Goal: Information Seeking & Learning: Learn about a topic

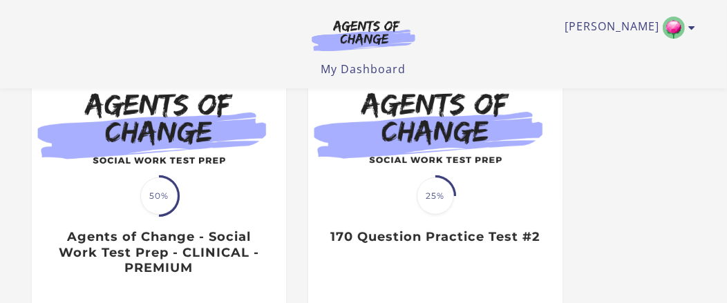
scroll to position [153, 0]
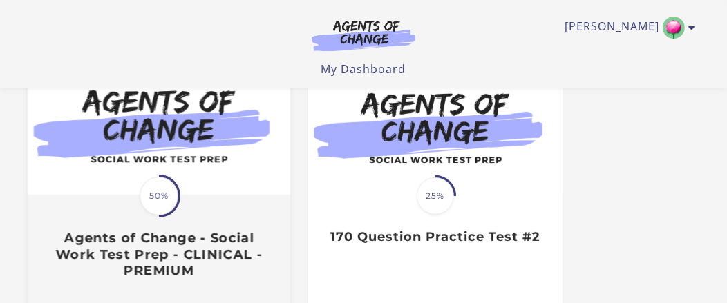
click at [95, 252] on h3 "Agents of Change - Social Work Test Prep - CLINICAL - PREMIUM" at bounding box center [159, 255] width 232 height 48
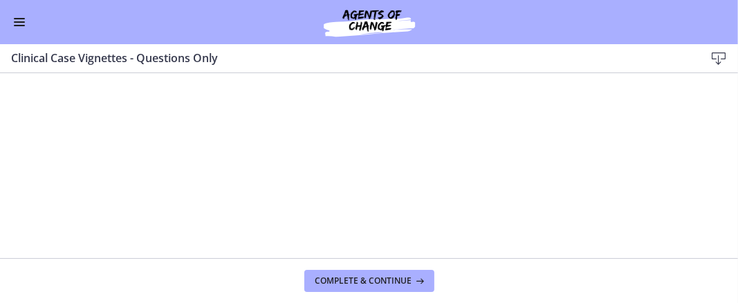
click at [19, 25] on span "Enable menu" at bounding box center [19, 25] width 11 height 1
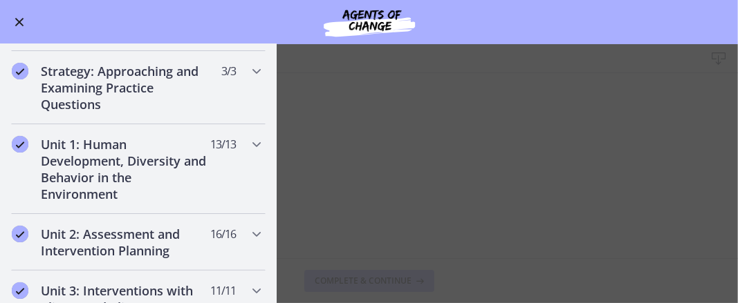
scroll to position [222, 0]
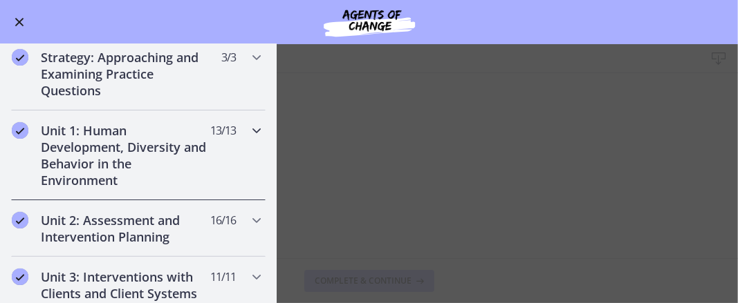
click at [248, 127] on icon "Chapters" at bounding box center [256, 130] width 17 height 17
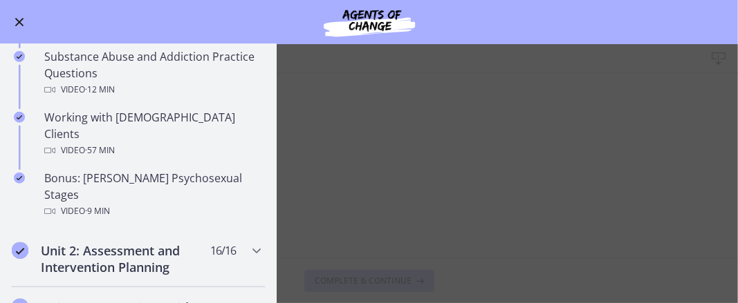
scroll to position [901, 0]
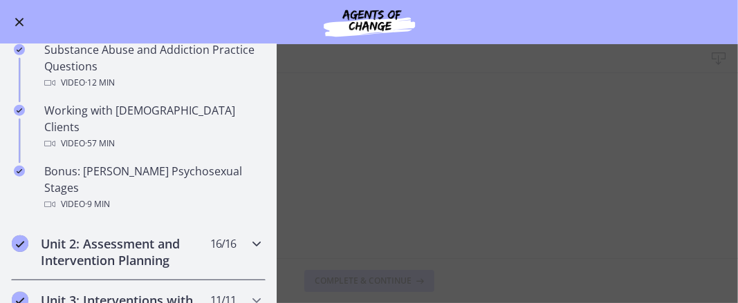
click at [248, 236] on icon "Chapters" at bounding box center [256, 244] width 17 height 17
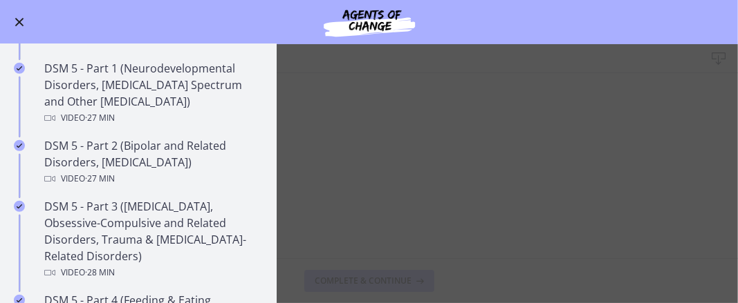
scroll to position [565, 0]
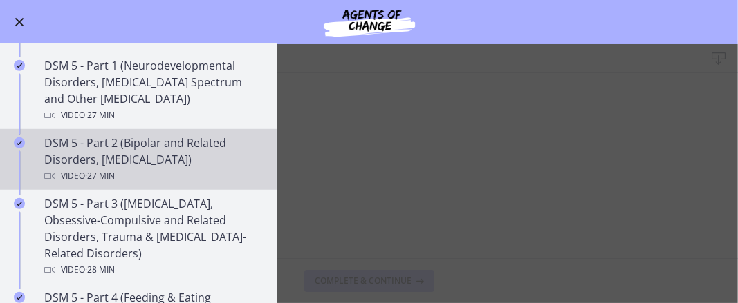
click at [52, 151] on div "DSM 5 - Part 2 (Bipolar and Related Disorders, Depressive Disorders) Video · 27…" at bounding box center [152, 160] width 216 height 50
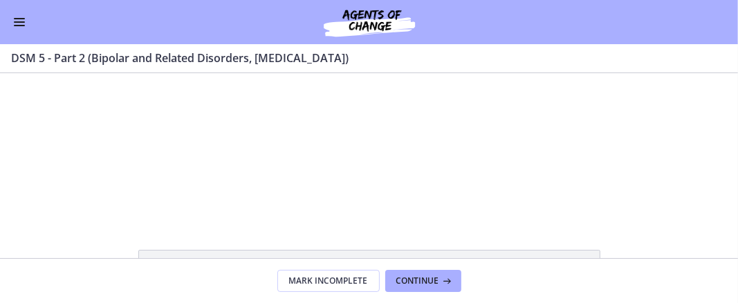
click at [618, 129] on div "Click for sound @keyframes VOLUME_SMALL_WAVE_FLASH { 0% { opacity: 0; } 33% { o…" at bounding box center [369, 145] width 738 height 145
click at [572, 169] on div "Click for sound @keyframes VOLUME_SMALL_WAVE_FLASH { 0% { opacity: 0; } 33% { o…" at bounding box center [369, 145] width 738 height 145
click at [474, 180] on div at bounding box center [369, 145] width 258 height 145
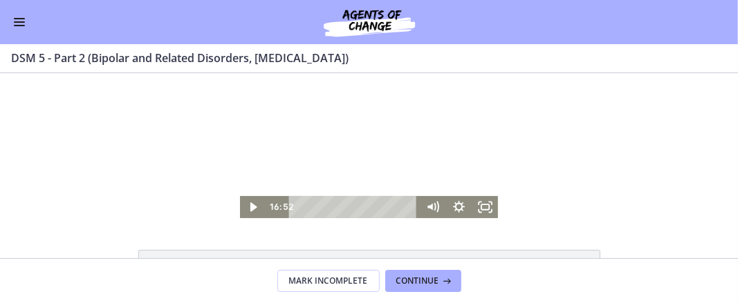
click at [485, 211] on icon "Fullscreen" at bounding box center [484, 207] width 26 height 22
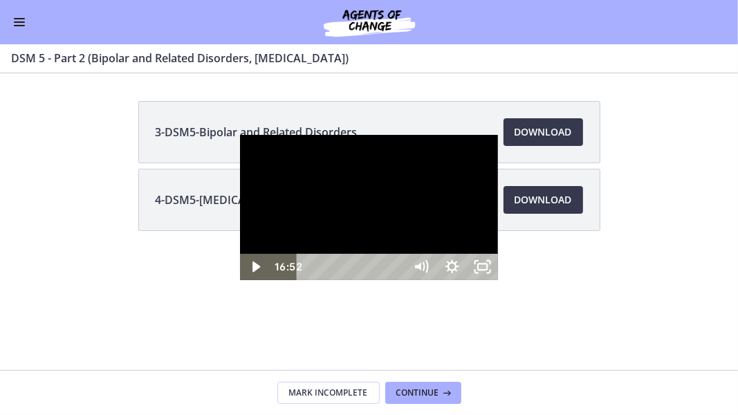
click at [241, 280] on icon "Play Video" at bounding box center [256, 267] width 30 height 26
click at [398, 280] on div "Playbar" at bounding box center [353, 267] width 91 height 26
click at [398, 280] on div "18:34" at bounding box center [353, 267] width 91 height 26
click at [398, 280] on div "17:56" at bounding box center [353, 267] width 91 height 26
click at [398, 280] on div "17:35" at bounding box center [353, 267] width 91 height 26
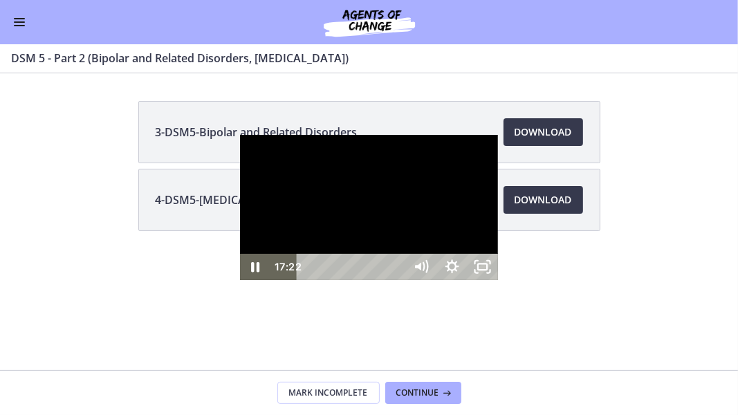
click at [398, 280] on div "17:21" at bounding box center [353, 267] width 91 height 26
click at [398, 280] on div "16:15" at bounding box center [353, 267] width 91 height 26
click at [398, 280] on div "16:43" at bounding box center [353, 267] width 91 height 26
click at [398, 280] on div "17:15" at bounding box center [353, 267] width 91 height 26
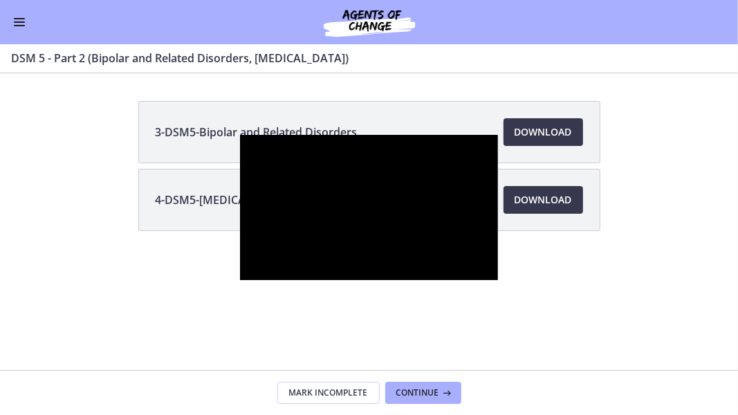
click at [475, 280] on div at bounding box center [369, 207] width 258 height 145
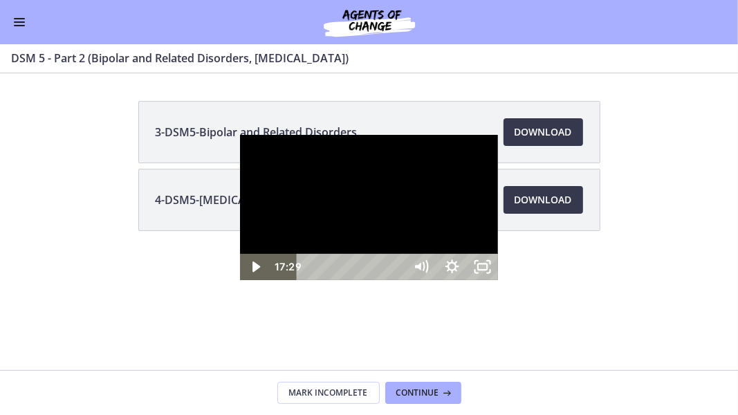
click at [241, 280] on icon "Play Video" at bounding box center [256, 267] width 30 height 26
click at [498, 215] on div at bounding box center [369, 207] width 258 height 145
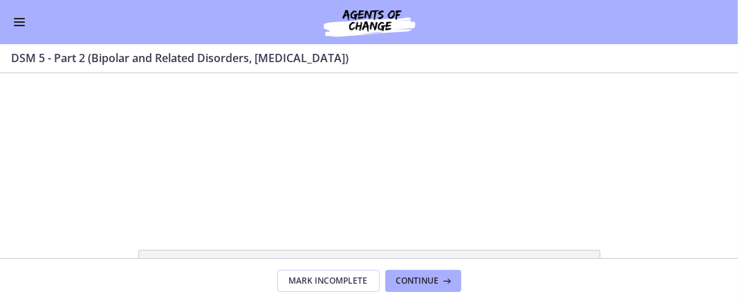
click at [442, 170] on div at bounding box center [369, 145] width 258 height 145
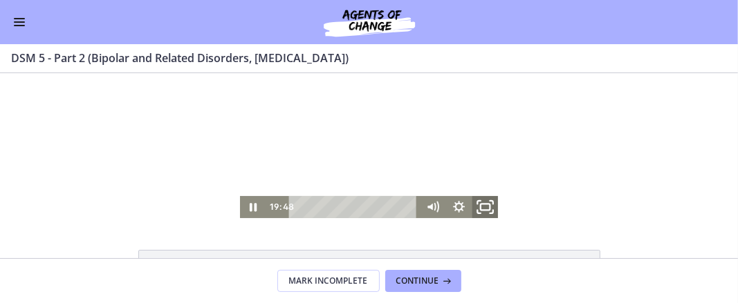
click at [480, 206] on icon "Fullscreen" at bounding box center [485, 207] width 32 height 26
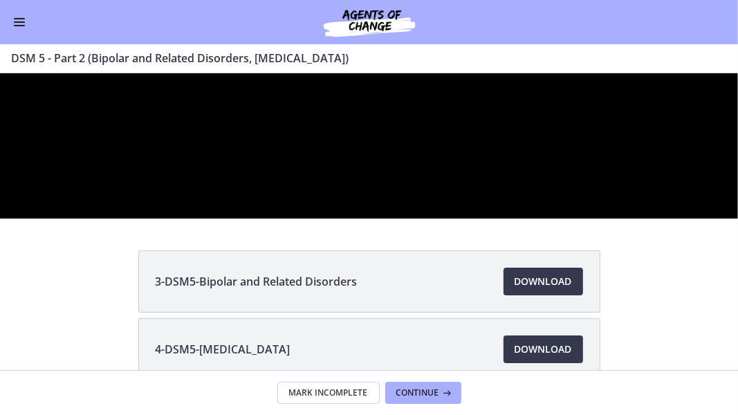
click at [670, 218] on div at bounding box center [369, 145] width 738 height 145
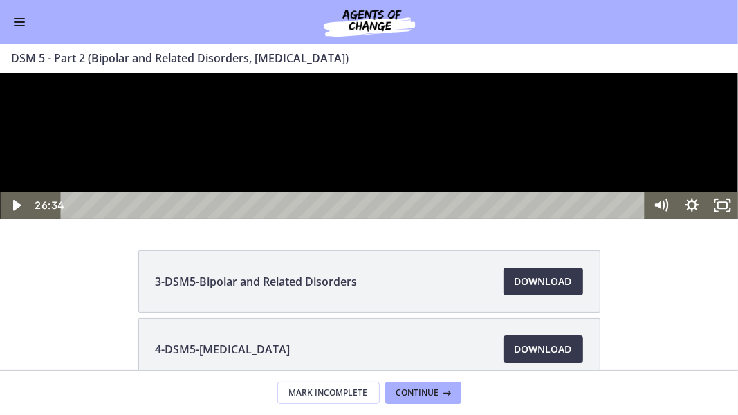
click at [693, 218] on div at bounding box center [369, 145] width 738 height 145
click at [710, 218] on div at bounding box center [369, 145] width 738 height 145
click at [697, 218] on div at bounding box center [369, 145] width 738 height 145
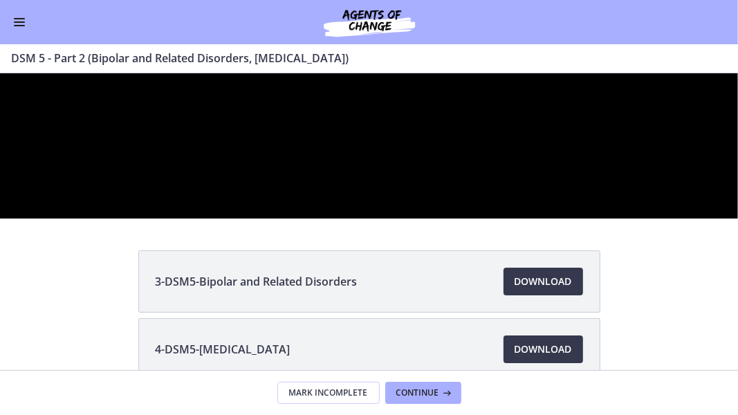
click at [677, 218] on div at bounding box center [369, 145] width 738 height 145
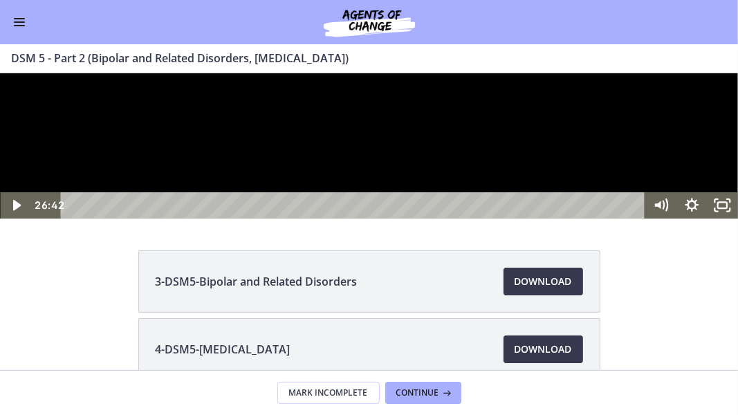
click at [728, 218] on icon "Unfullscreen" at bounding box center [722, 204] width 30 height 26
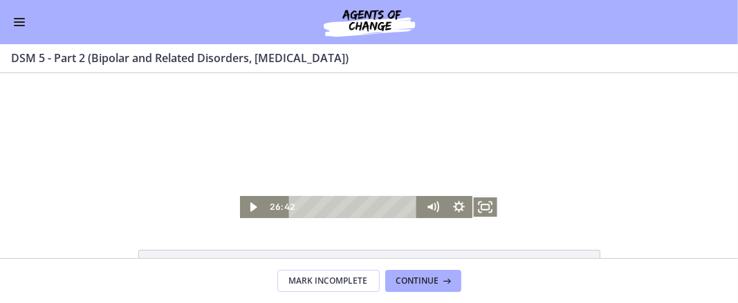
click at [485, 210] on icon "Fullscreen" at bounding box center [484, 207] width 26 height 22
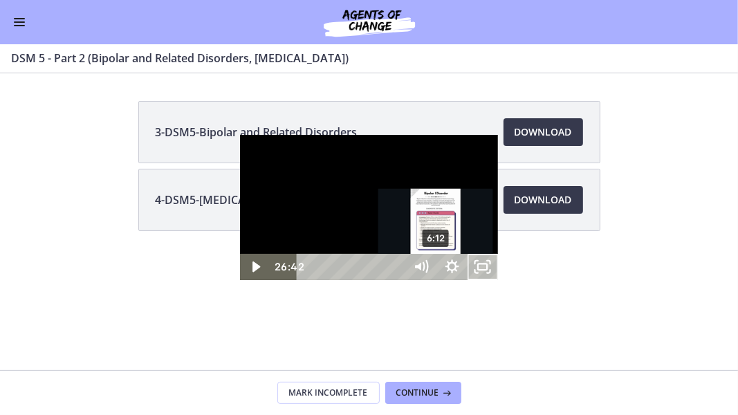
click at [308, 280] on div "6:12" at bounding box center [353, 267] width 91 height 26
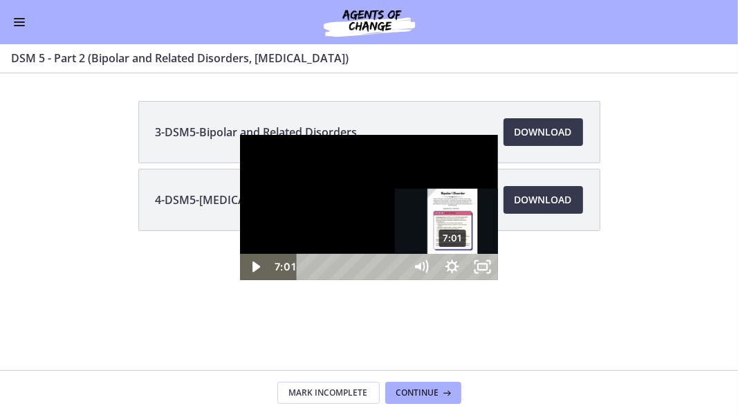
click at [308, 280] on div "7:01" at bounding box center [353, 267] width 91 height 26
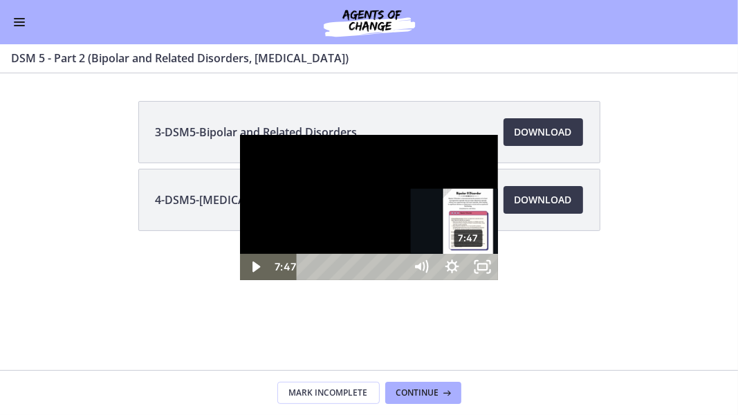
click at [308, 280] on div "7:47" at bounding box center [353, 267] width 91 height 26
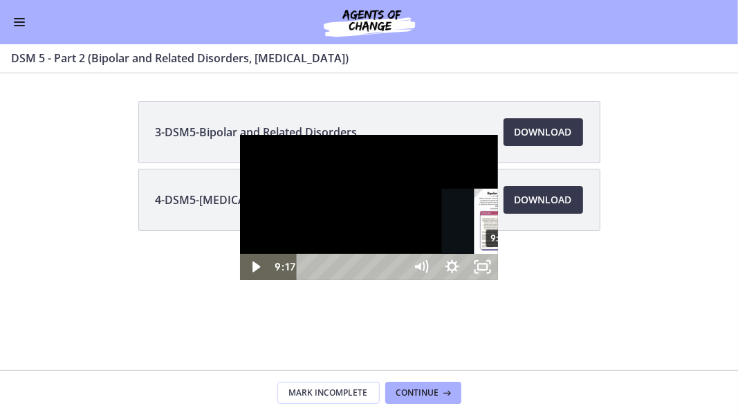
click at [308, 280] on div "9:17" at bounding box center [353, 267] width 91 height 26
click at [308, 280] on div "10:03" at bounding box center [353, 267] width 91 height 26
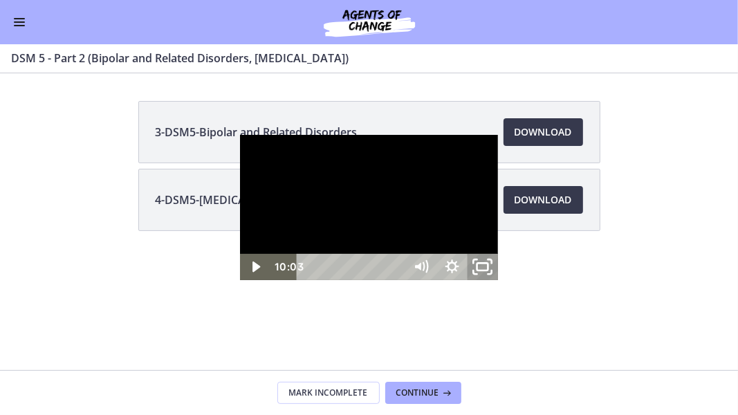
click at [500, 283] on icon "Unfullscreen" at bounding box center [482, 267] width 37 height 32
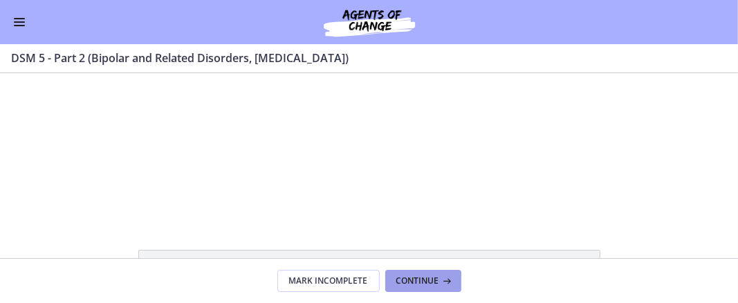
click at [409, 290] on button "Continue" at bounding box center [423, 281] width 76 height 22
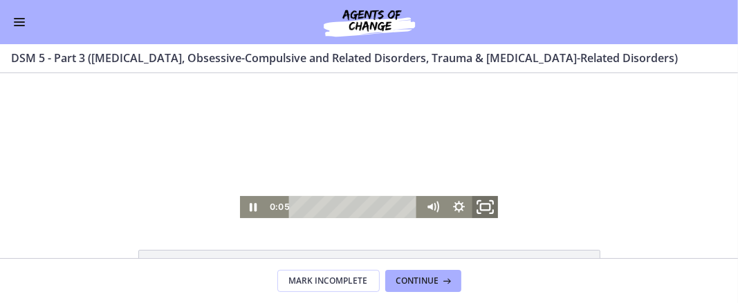
click at [482, 202] on icon "Fullscreen" at bounding box center [485, 207] width 32 height 26
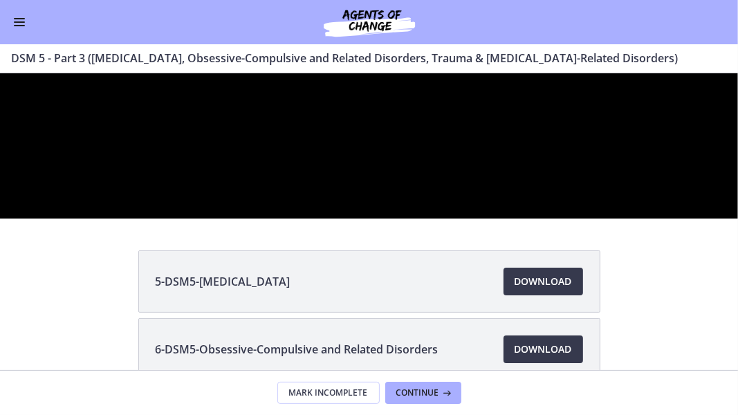
click at [164, 218] on div at bounding box center [369, 145] width 738 height 145
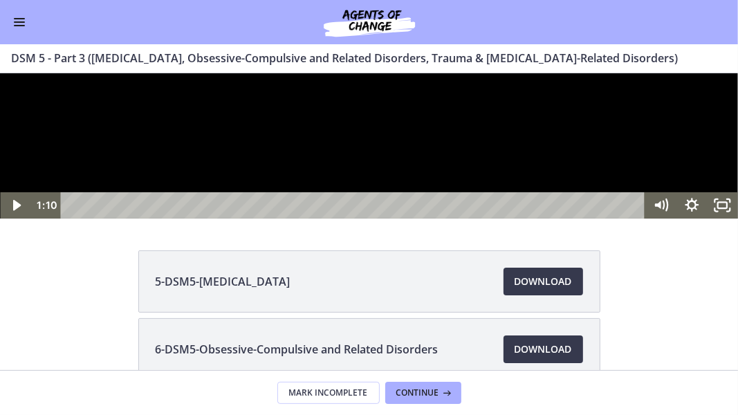
click at [520, 218] on div at bounding box center [369, 145] width 738 height 145
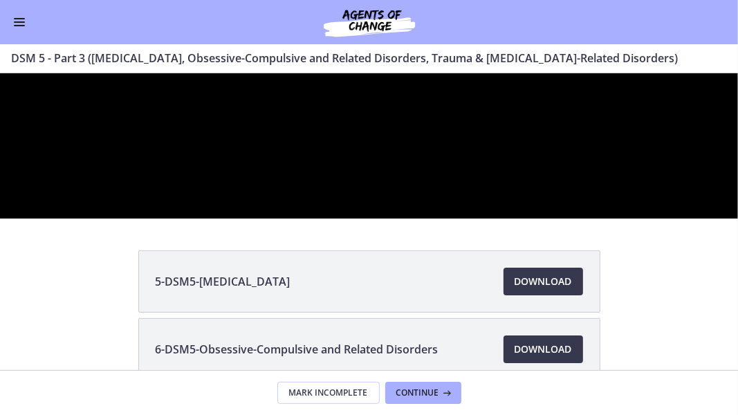
click at [566, 218] on div at bounding box center [369, 145] width 738 height 145
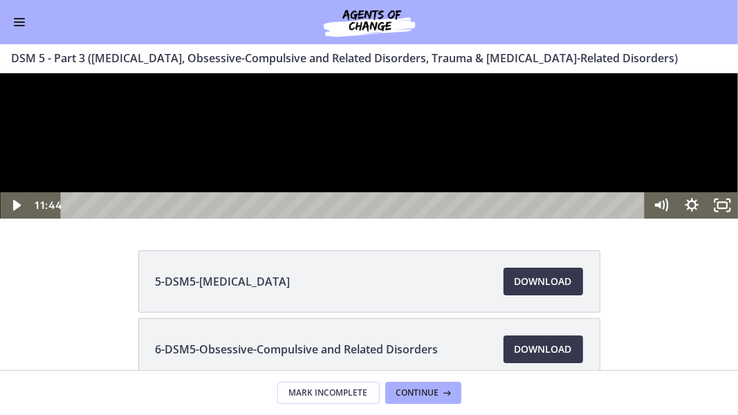
click at [8, 218] on icon "Play Video" at bounding box center [16, 204] width 30 height 26
click at [411, 218] on div at bounding box center [369, 145] width 738 height 145
click at [486, 149] on div at bounding box center [369, 145] width 738 height 145
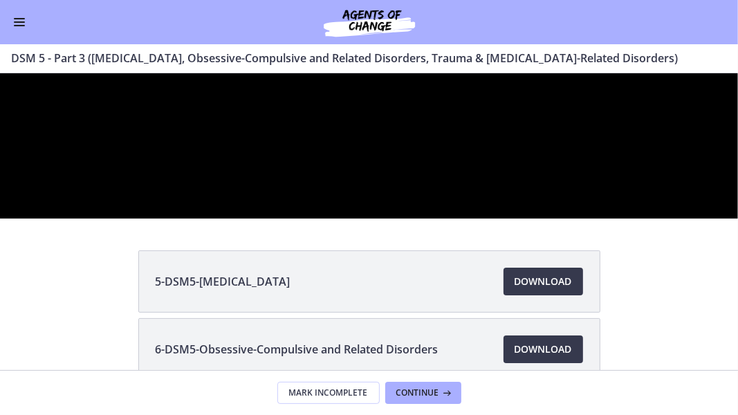
click at [605, 218] on div at bounding box center [369, 145] width 738 height 145
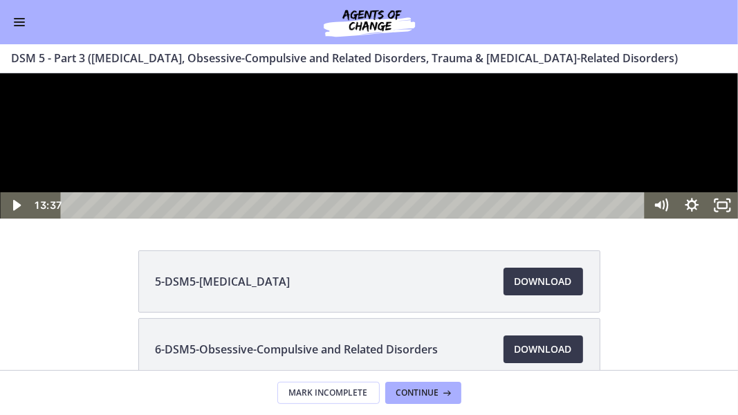
click at [317, 218] on div "28:05" at bounding box center [355, 204] width 566 height 26
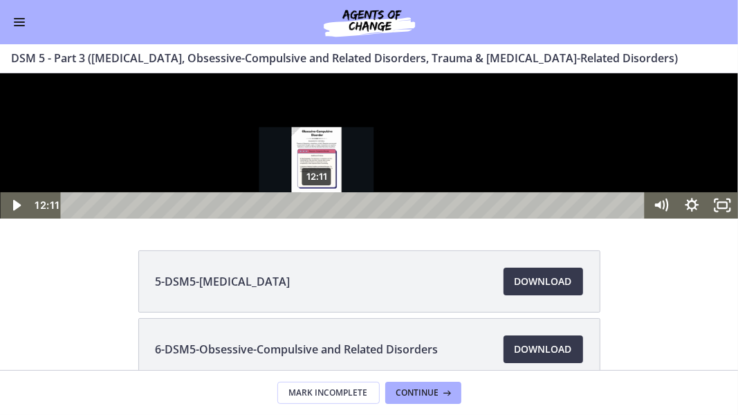
click at [17, 218] on icon "Play Video" at bounding box center [16, 204] width 30 height 26
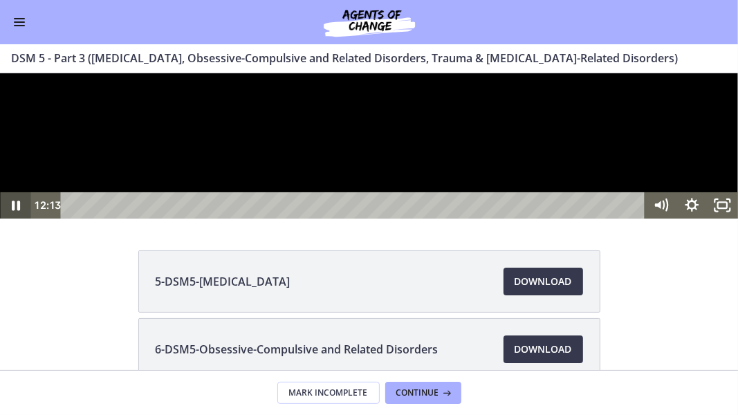
click at [23, 218] on icon "Pause" at bounding box center [15, 204] width 30 height 26
click at [727, 218] on icon "Unfullscreen" at bounding box center [722, 204] width 30 height 26
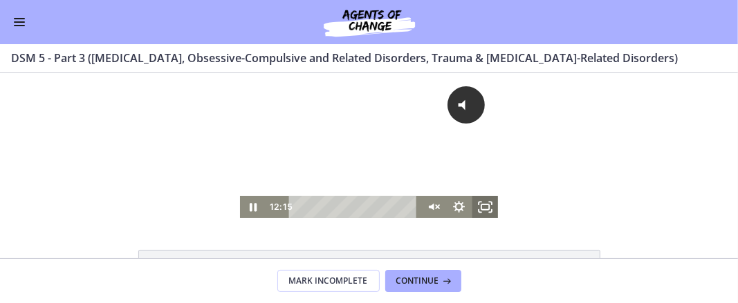
click at [489, 210] on icon "Fullscreen" at bounding box center [484, 207] width 26 height 22
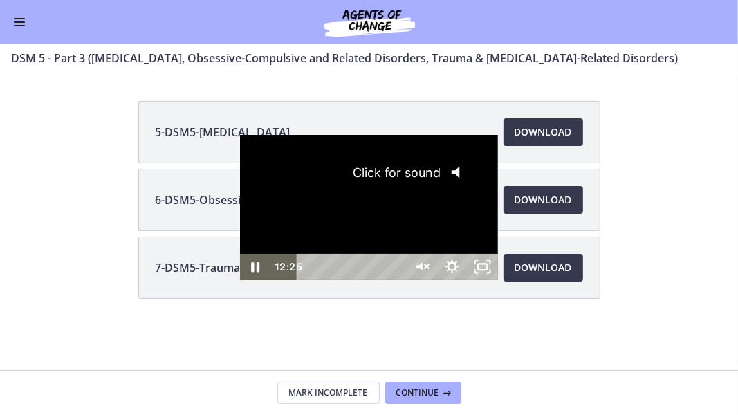
click at [240, 280] on icon "Pause" at bounding box center [255, 267] width 30 height 26
click at [241, 280] on icon "Play Video" at bounding box center [256, 267] width 30 height 26
click at [429, 272] on icon "Unmute" at bounding box center [428, 267] width 1 height 12
click at [401, 199] on div at bounding box center [369, 207] width 258 height 145
click at [290, 280] on div at bounding box center [369, 207] width 258 height 145
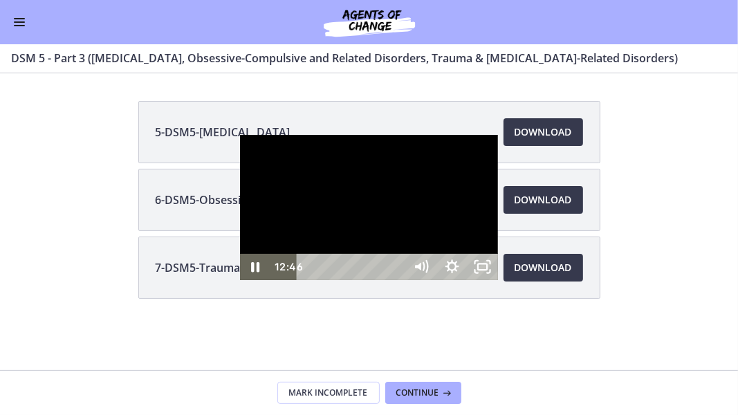
click at [292, 280] on div at bounding box center [369, 207] width 258 height 145
click at [411, 176] on div at bounding box center [369, 207] width 258 height 145
click at [489, 135] on div at bounding box center [369, 207] width 258 height 145
click at [313, 280] on div "11:59" at bounding box center [353, 267] width 91 height 26
click at [328, 280] on div "12:42" at bounding box center [353, 267] width 91 height 26
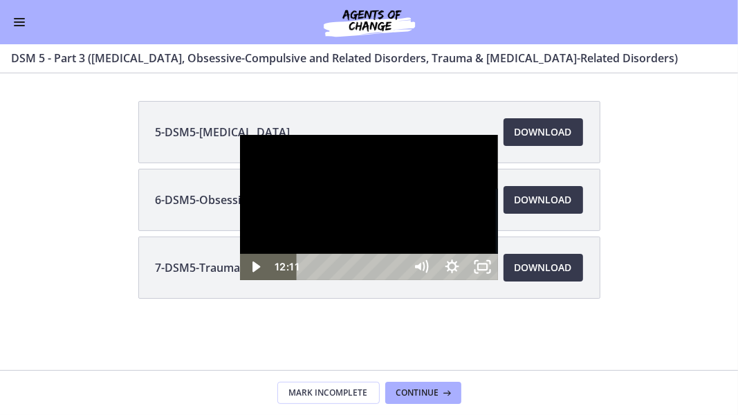
click at [317, 280] on div "12:11" at bounding box center [353, 267] width 91 height 26
click at [238, 283] on icon "Play Video" at bounding box center [256, 267] width 37 height 32
click at [398, 280] on div "25:11" at bounding box center [353, 267] width 91 height 26
click at [398, 280] on div "25:52" at bounding box center [353, 267] width 91 height 26
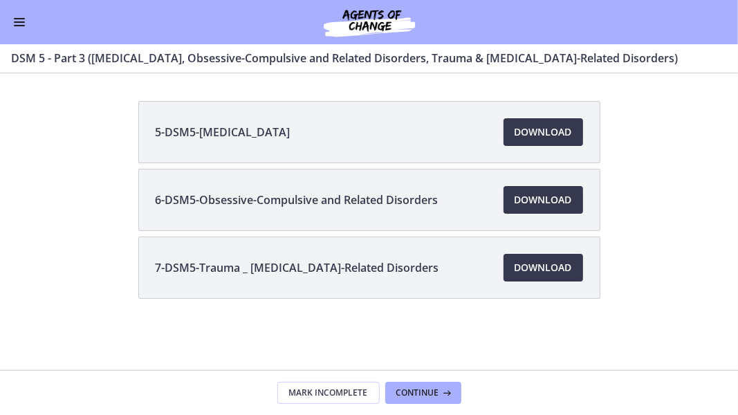
click at [599, 252] on div at bounding box center [369, 207] width 738 height 415
click at [596, 303] on div at bounding box center [369, 207] width 738 height 415
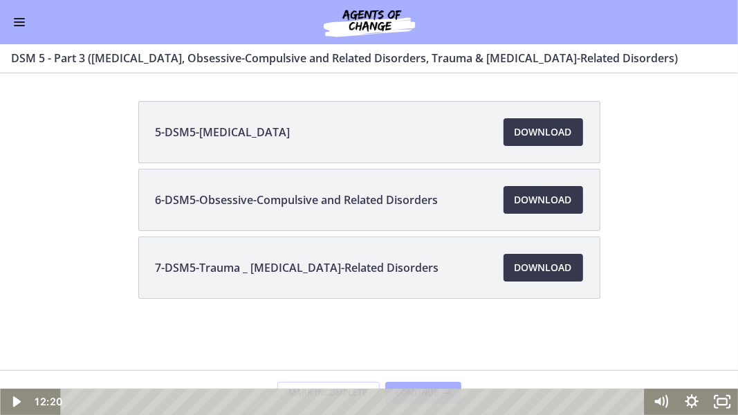
click at [521, 303] on div "0:00" at bounding box center [355, 401] width 566 height 26
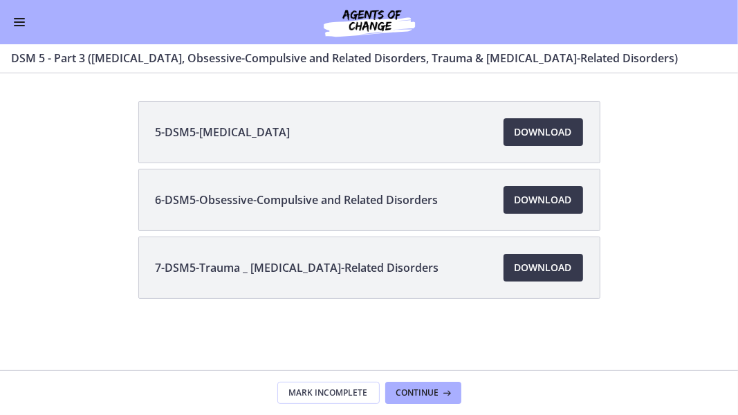
click at [642, 303] on div at bounding box center [369, 207] width 738 height 415
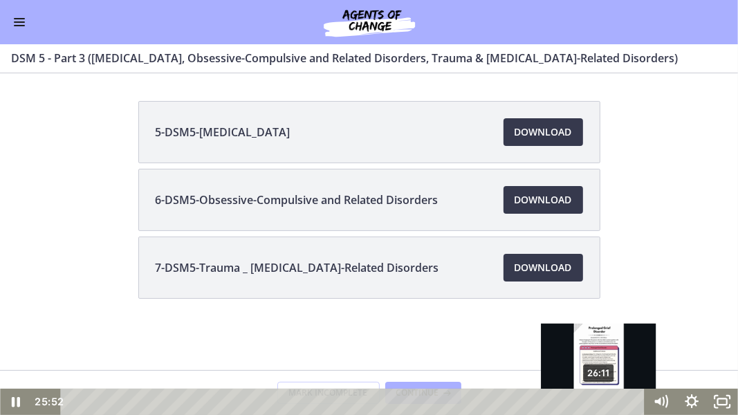
click at [593, 303] on div "26:11" at bounding box center [355, 401] width 566 height 26
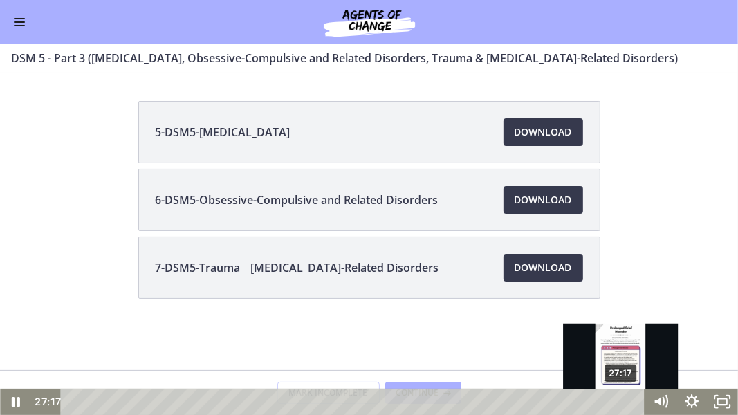
click at [621, 303] on div "27:17" at bounding box center [355, 401] width 566 height 26
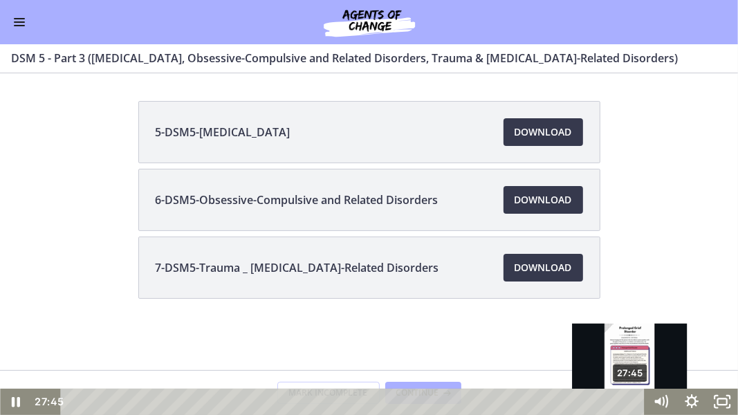
click at [631, 303] on div "27:45" at bounding box center [355, 401] width 566 height 26
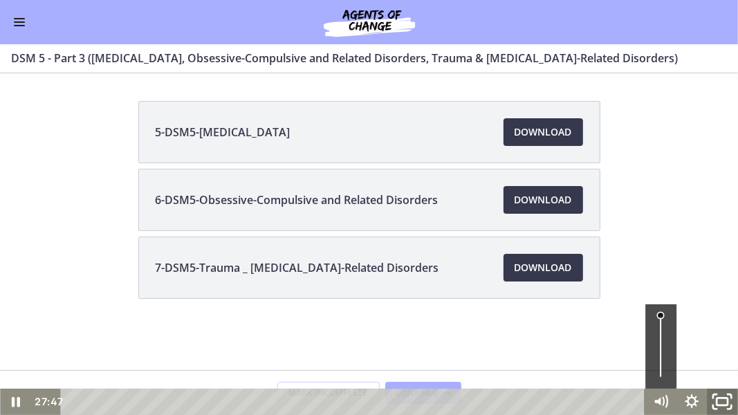
click at [727, 303] on icon "Fullscreen" at bounding box center [722, 402] width 37 height 32
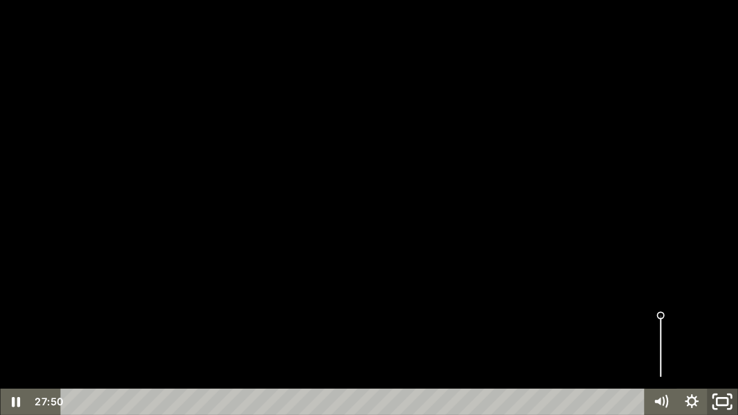
click at [724, 303] on icon "Unfullscreen" at bounding box center [722, 402] width 37 height 32
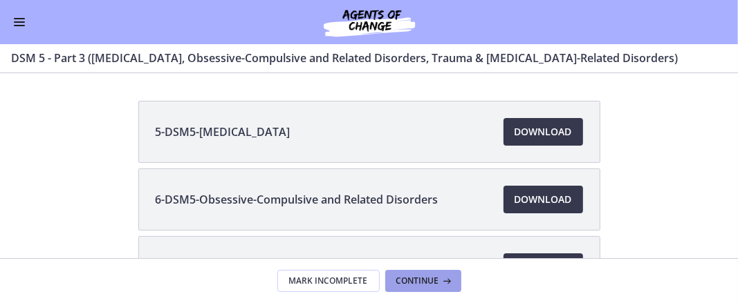
click at [435, 274] on button "Continue" at bounding box center [423, 281] width 76 height 22
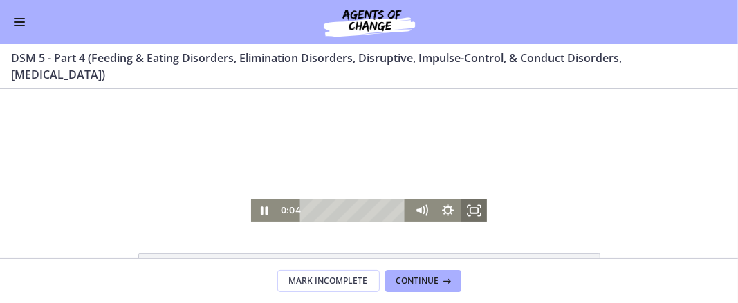
click at [466, 218] on icon "Fullscreen" at bounding box center [473, 210] width 26 height 22
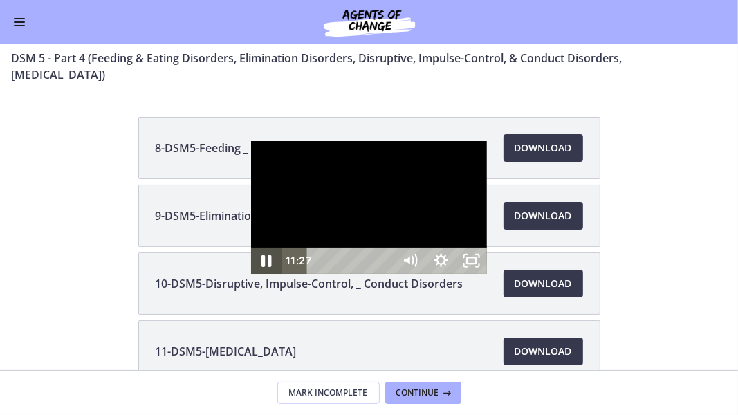
click at [247, 277] on icon "Pause" at bounding box center [265, 261] width 37 height 32
click at [487, 274] on icon "Unfullscreen" at bounding box center [471, 260] width 30 height 26
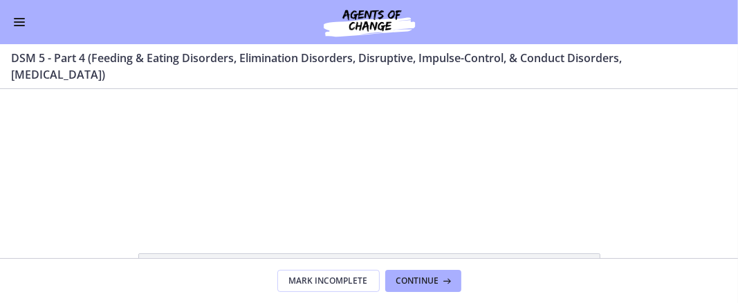
click at [20, 25] on span "Enable menu" at bounding box center [19, 25] width 11 height 1
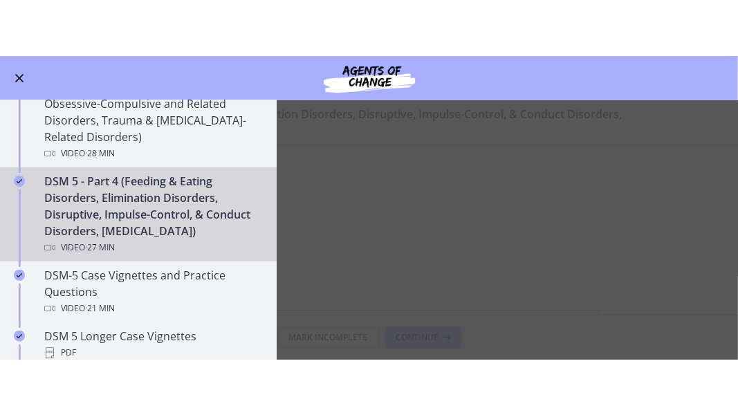
scroll to position [728, 0]
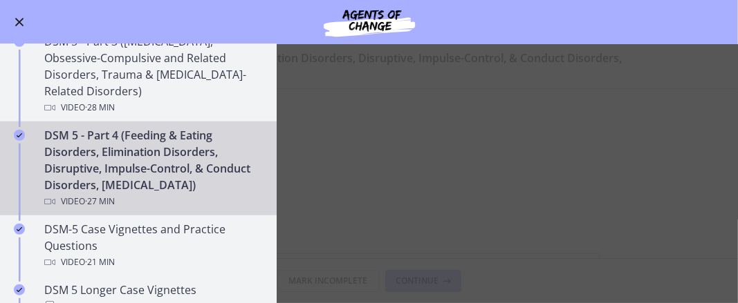
click at [187, 174] on div "DSM 5 - Part 4 (Feeding & Eating Disorders, Elimination Disorders, Disruptive, …" at bounding box center [152, 168] width 216 height 83
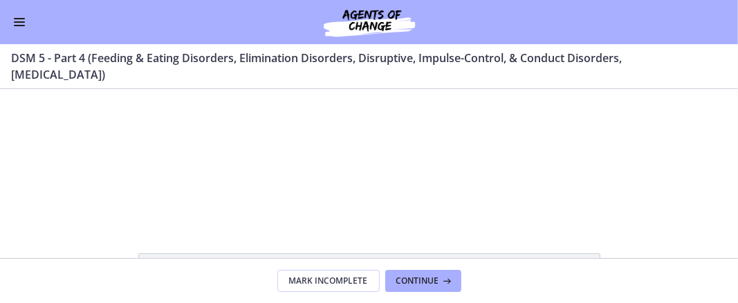
click at [431, 167] on div at bounding box center [369, 154] width 236 height 133
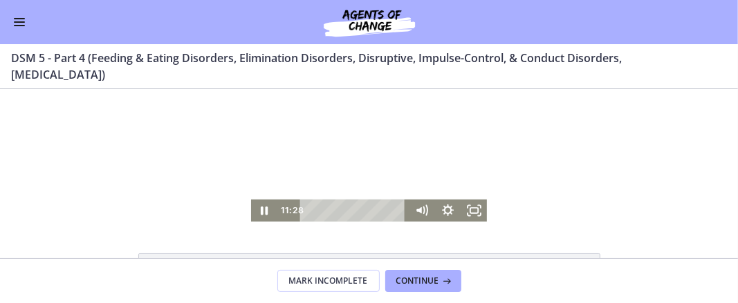
click at [473, 214] on icon "Fullscreen" at bounding box center [473, 210] width 26 height 22
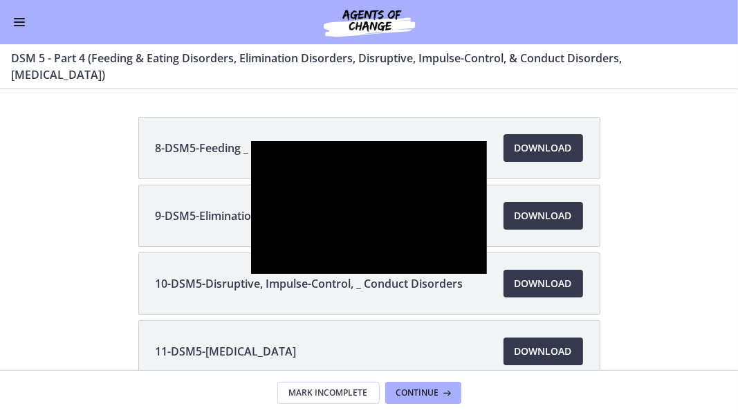
click at [345, 274] on div at bounding box center [369, 207] width 236 height 133
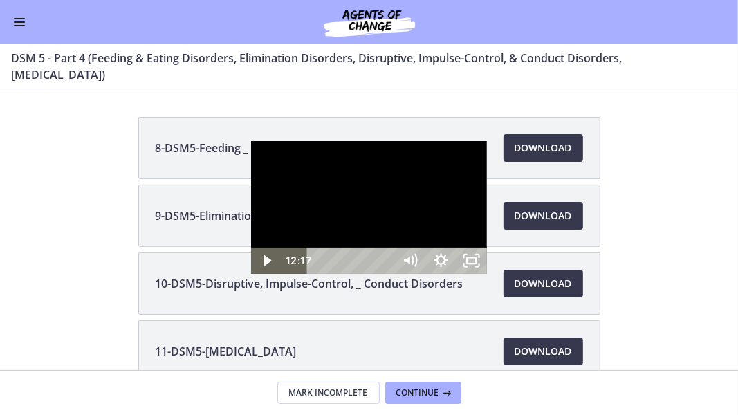
click at [291, 257] on div at bounding box center [369, 207] width 236 height 133
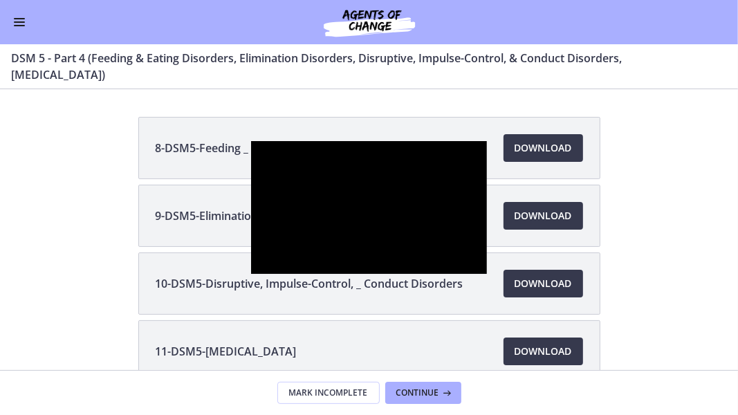
click at [487, 257] on div at bounding box center [369, 207] width 236 height 133
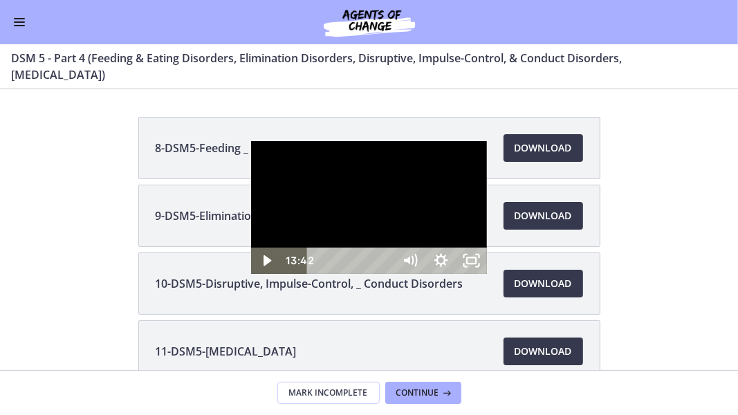
click at [487, 274] on div at bounding box center [369, 207] width 236 height 133
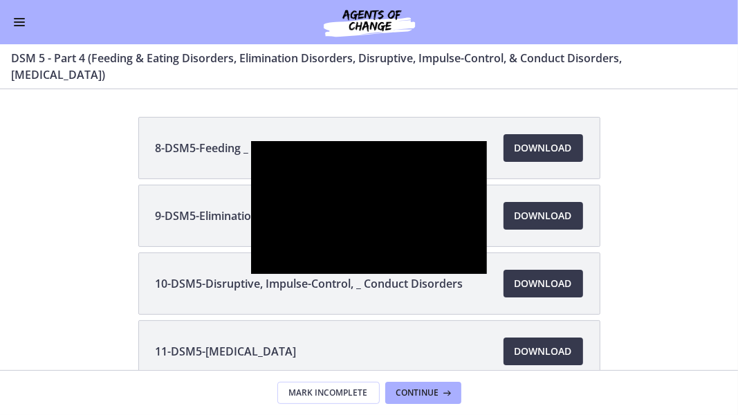
click at [487, 274] on div at bounding box center [369, 207] width 236 height 133
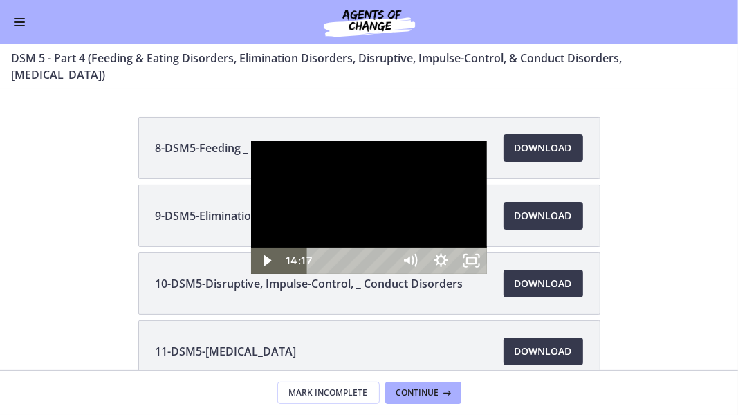
click at [358, 274] on div "26:02" at bounding box center [352, 260] width 69 height 26
click at [487, 274] on div at bounding box center [369, 207] width 236 height 133
click at [387, 274] on div "15:50" at bounding box center [352, 260] width 69 height 26
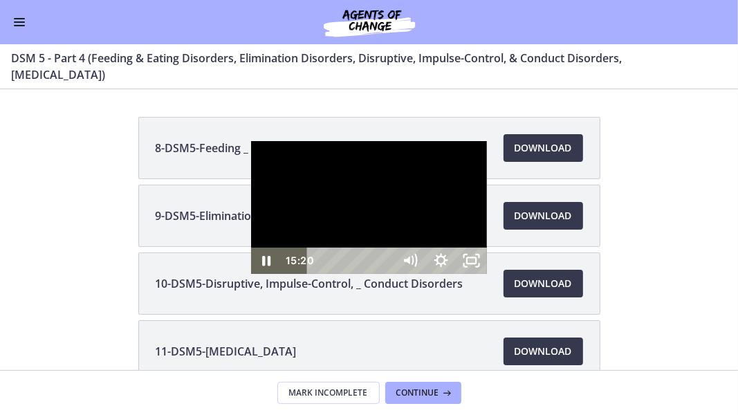
click at [387, 274] on div "15:20" at bounding box center [352, 260] width 69 height 26
click at [374, 274] on div "14:21" at bounding box center [352, 260] width 69 height 26
click at [387, 274] on div "16:33" at bounding box center [352, 260] width 69 height 26
click at [387, 274] on div "17:32" at bounding box center [352, 260] width 69 height 26
click at [387, 274] on div "15:36" at bounding box center [352, 260] width 69 height 26
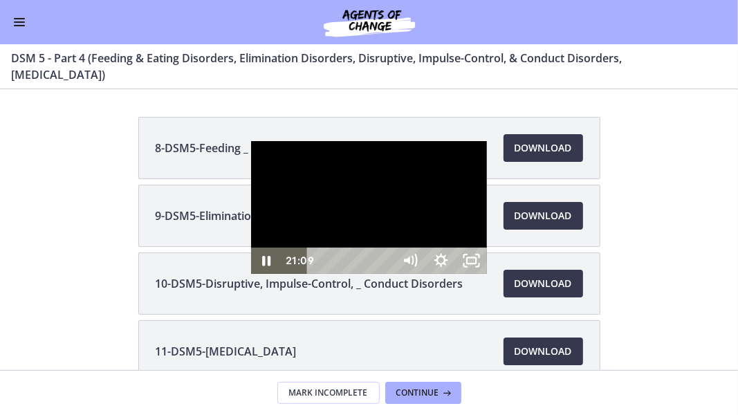
click at [387, 274] on div "21:09" at bounding box center [352, 260] width 69 height 26
click at [387, 274] on div "20:08" at bounding box center [352, 260] width 69 height 26
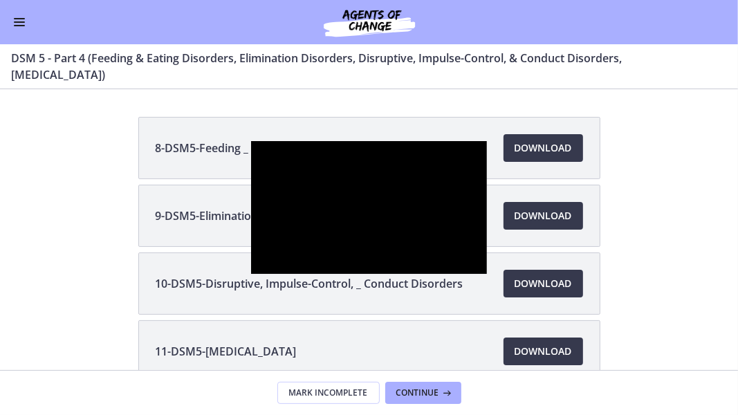
click at [403, 238] on div at bounding box center [369, 207] width 236 height 133
click at [409, 274] on div at bounding box center [369, 207] width 236 height 133
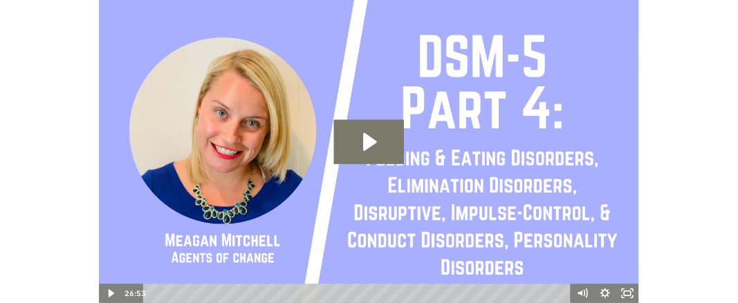
scroll to position [0, 0]
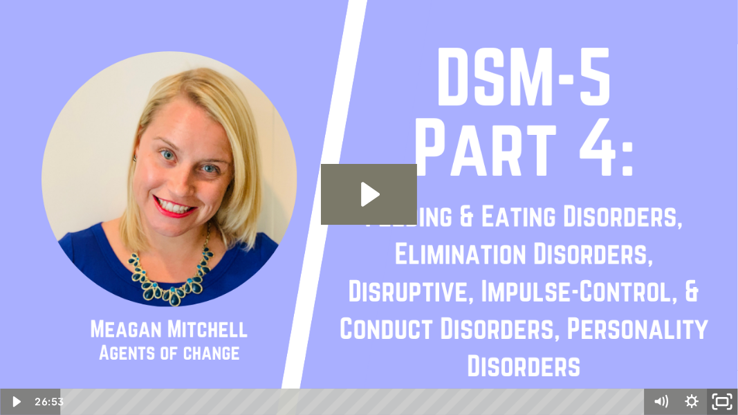
click at [713, 303] on icon "Fullscreen" at bounding box center [722, 402] width 37 height 32
click at [715, 303] on icon "Unfullscreen" at bounding box center [722, 402] width 37 height 32
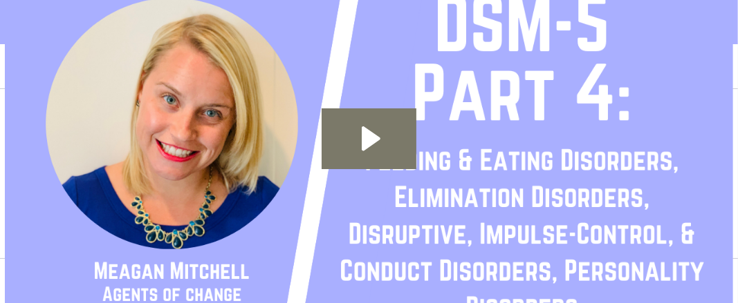
click at [14, 21] on span "Enable menu" at bounding box center [19, 21] width 11 height 1
click at [201, 153] on div "Video · 21 min" at bounding box center [152, 145] width 216 height 17
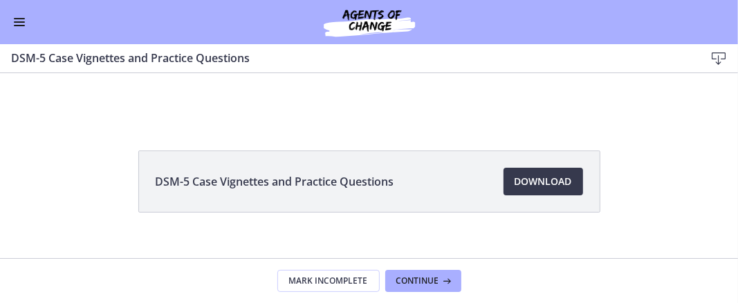
scroll to position [105, 0]
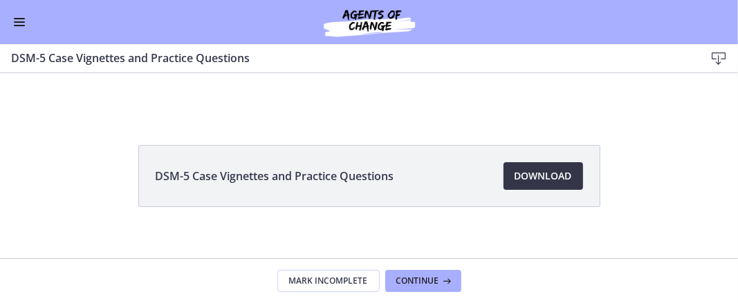
click at [547, 172] on span "Download Opens in a new window" at bounding box center [542, 176] width 57 height 17
click at [429, 284] on span "Continue" at bounding box center [417, 281] width 43 height 11
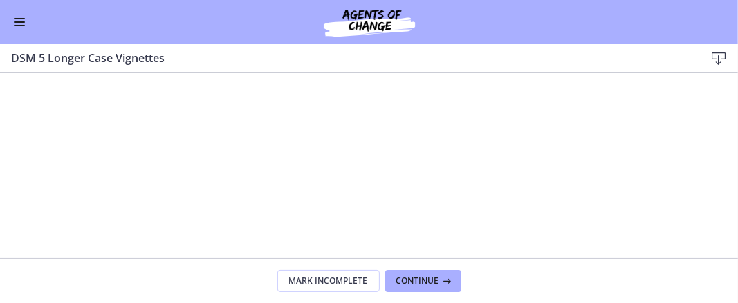
click at [19, 25] on span "Enable menu" at bounding box center [19, 25] width 11 height 1
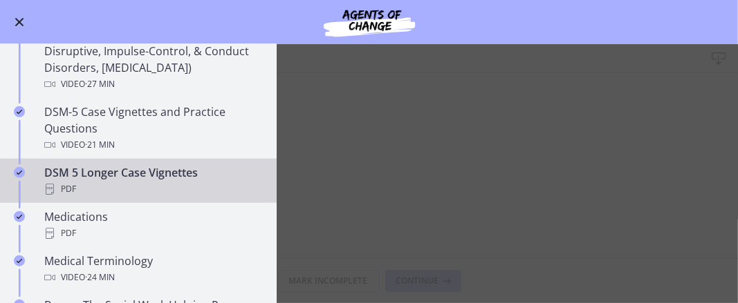
click at [213, 181] on div "PDF" at bounding box center [152, 189] width 216 height 17
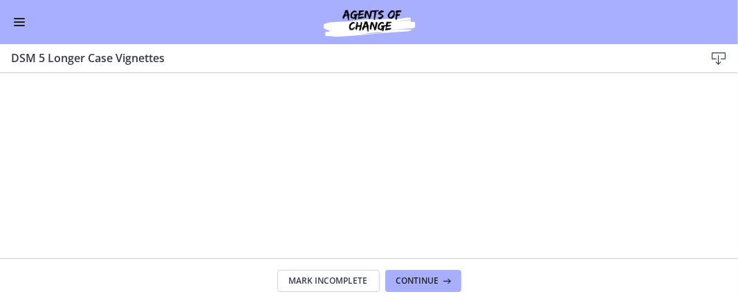
click at [11, 24] on button "Enable menu" at bounding box center [19, 22] width 17 height 17
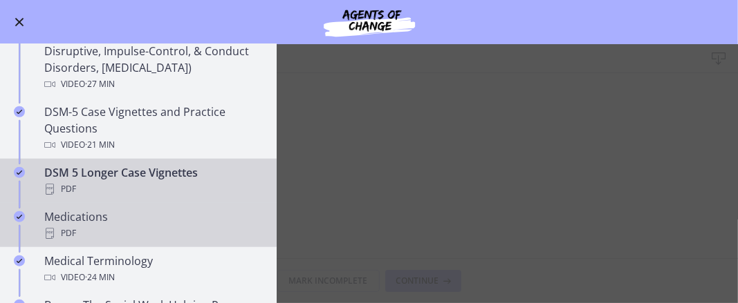
click at [148, 225] on div "PDF" at bounding box center [152, 233] width 216 height 17
